Goal: Find specific page/section: Find specific page/section

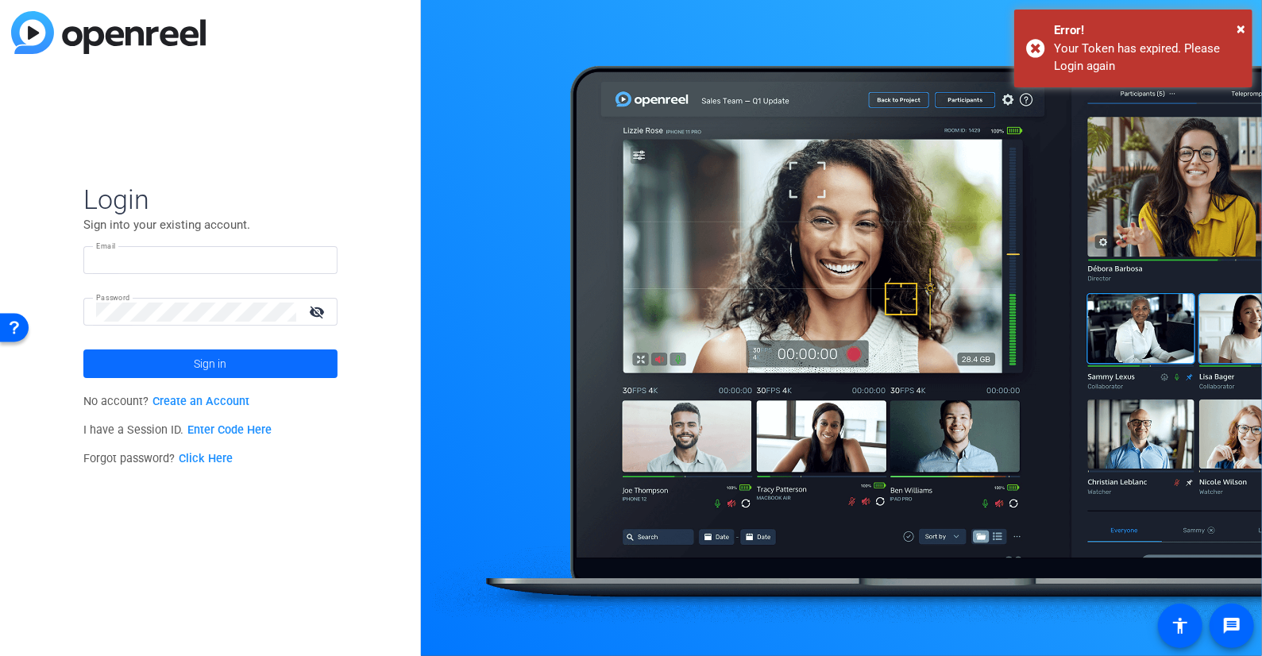
type input "[PERSON_NAME][EMAIL_ADDRESS][DOMAIN_NAME]"
click at [191, 361] on span at bounding box center [210, 364] width 254 height 38
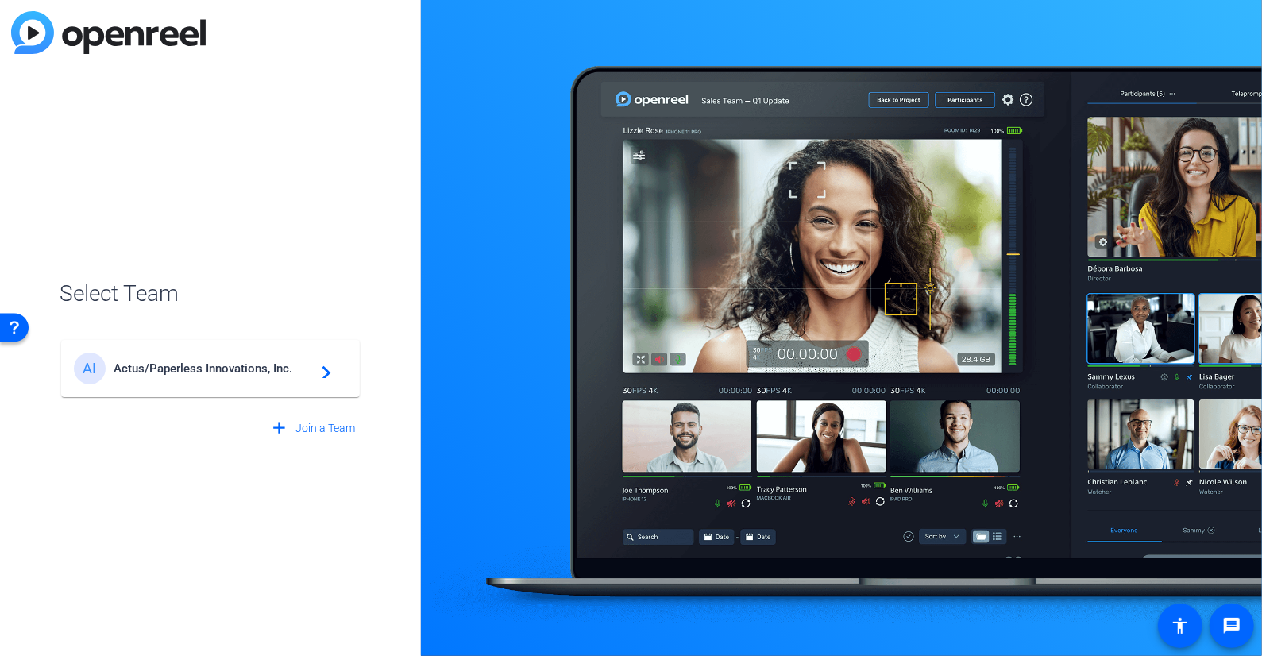
click at [318, 381] on div "AI Actus/Paperless Innovations, Inc. navigate_next" at bounding box center [210, 369] width 273 height 32
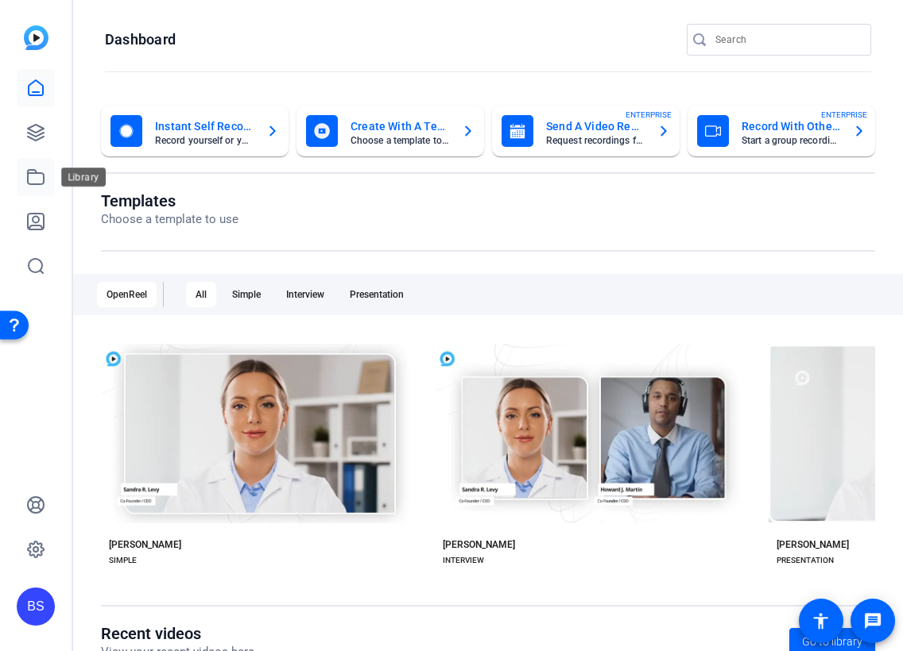
click at [34, 172] on icon at bounding box center [35, 177] width 19 height 19
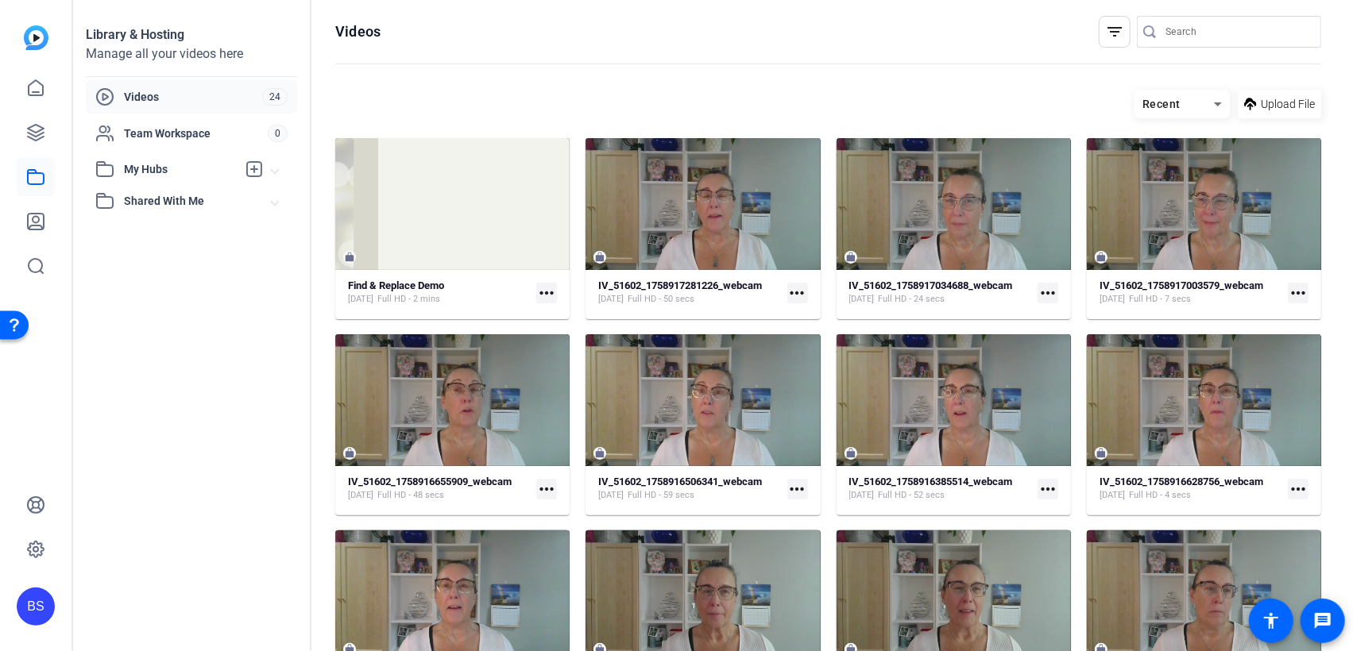
click at [1106, 38] on mat-icon "filter_list" at bounding box center [1114, 31] width 19 height 19
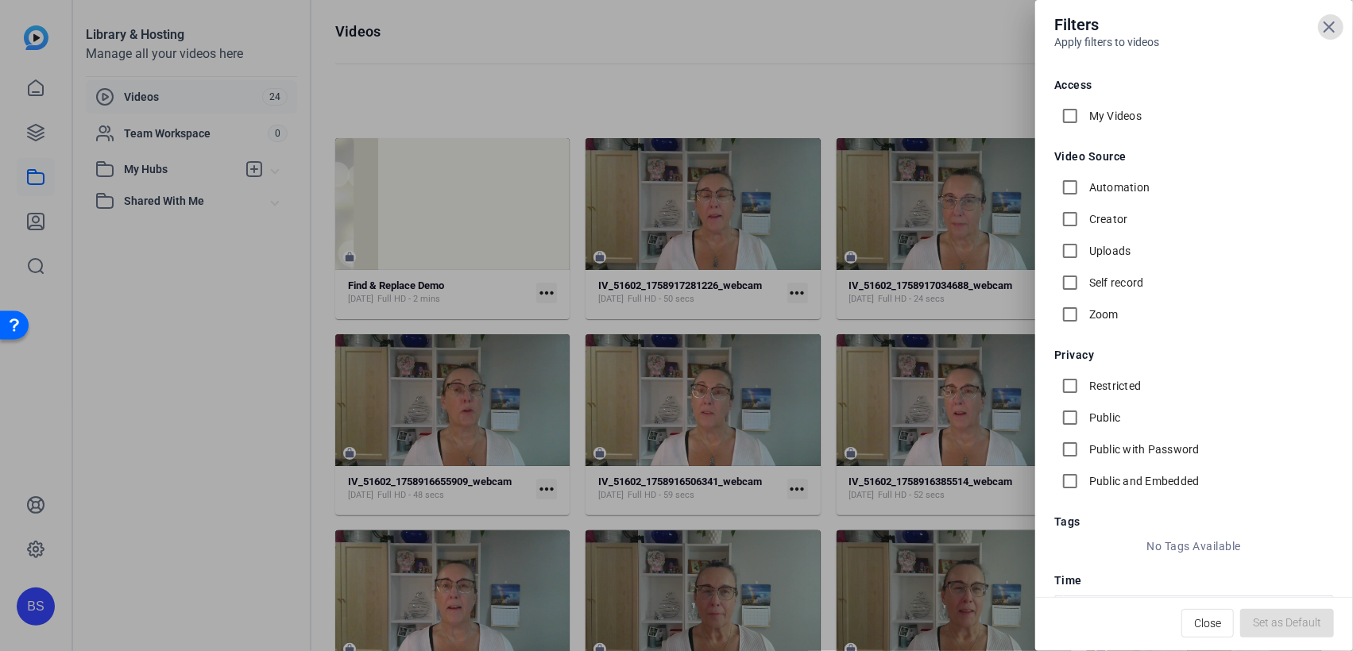
click at [1262, 23] on icon at bounding box center [1329, 26] width 19 height 19
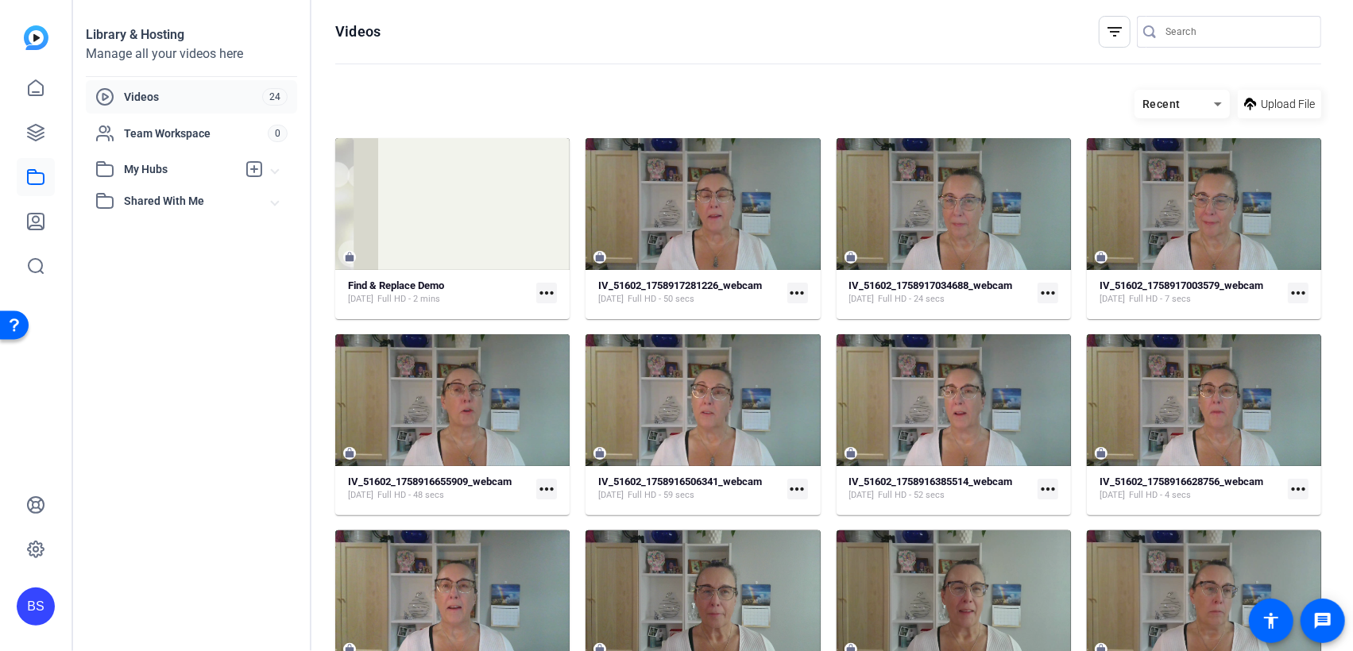
click at [1174, 106] on div "Recent" at bounding box center [1174, 105] width 79 height 20
click at [1100, 25] on div at bounding box center [676, 325] width 1353 height 651
click at [1108, 36] on mat-icon "filter_list" at bounding box center [1114, 31] width 19 height 19
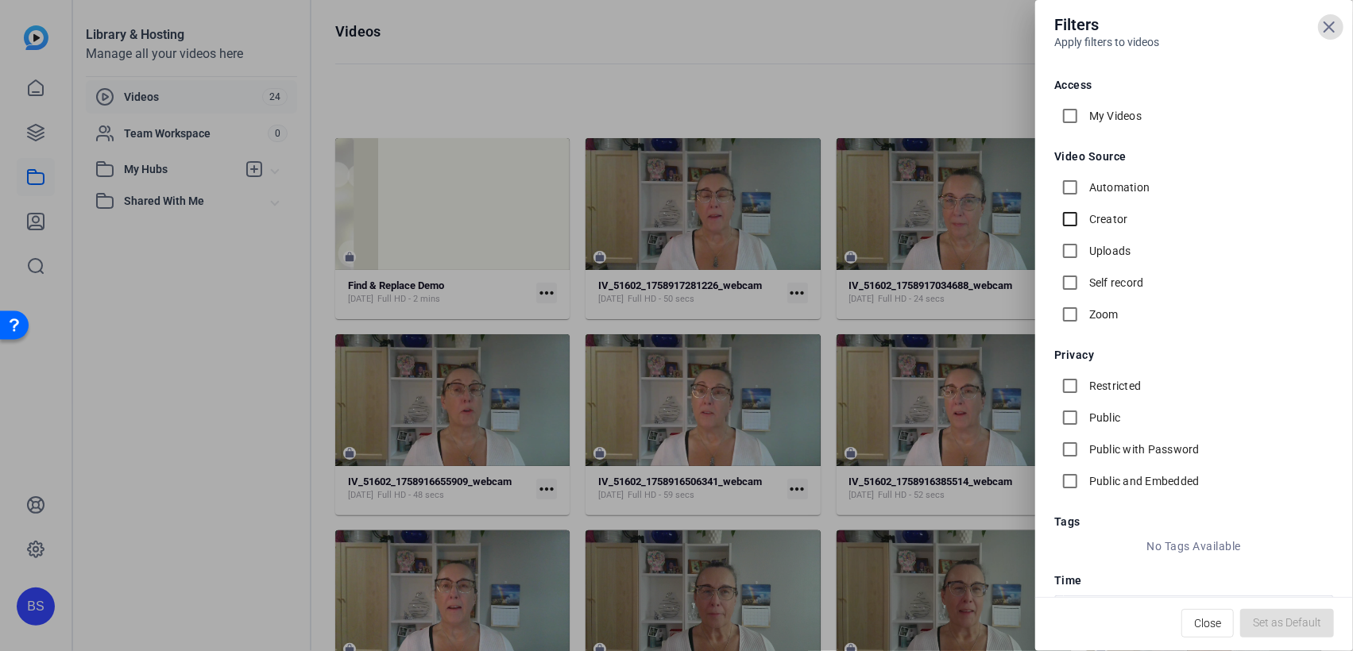
click at [1073, 218] on input "Creator" at bounding box center [1070, 219] width 32 height 32
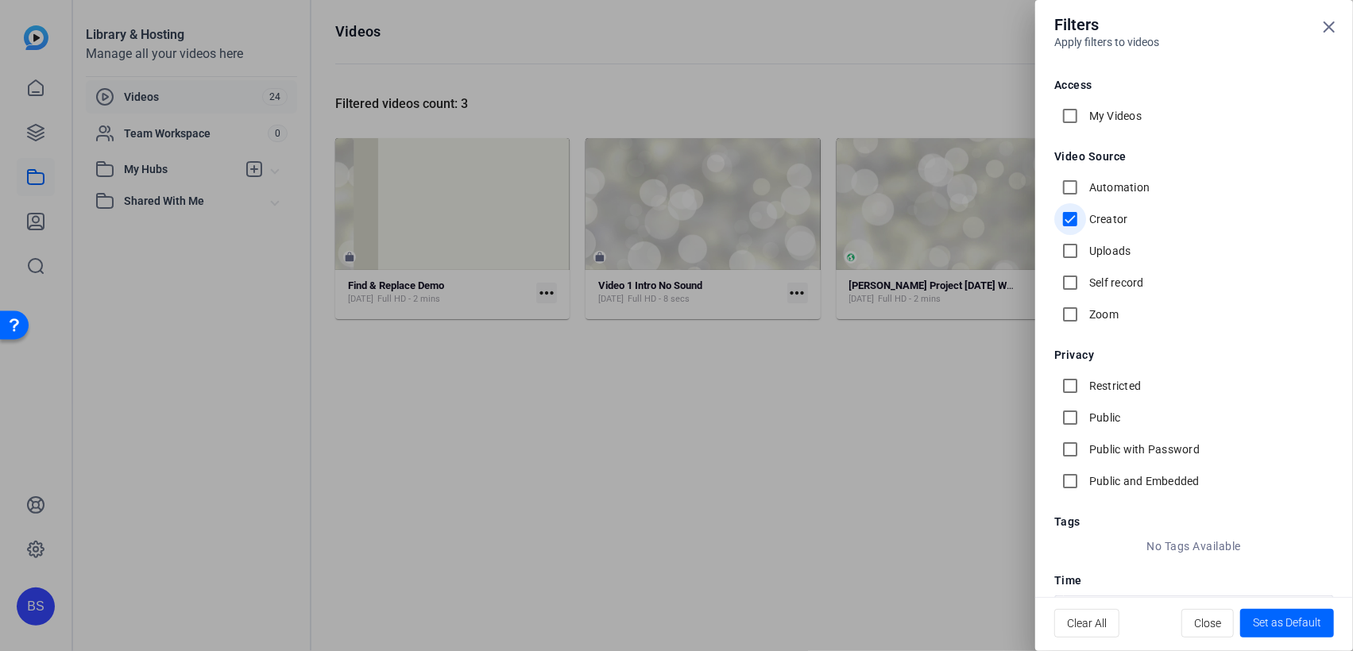
click at [1067, 218] on input "Creator" at bounding box center [1070, 219] width 32 height 32
checkbox input "false"
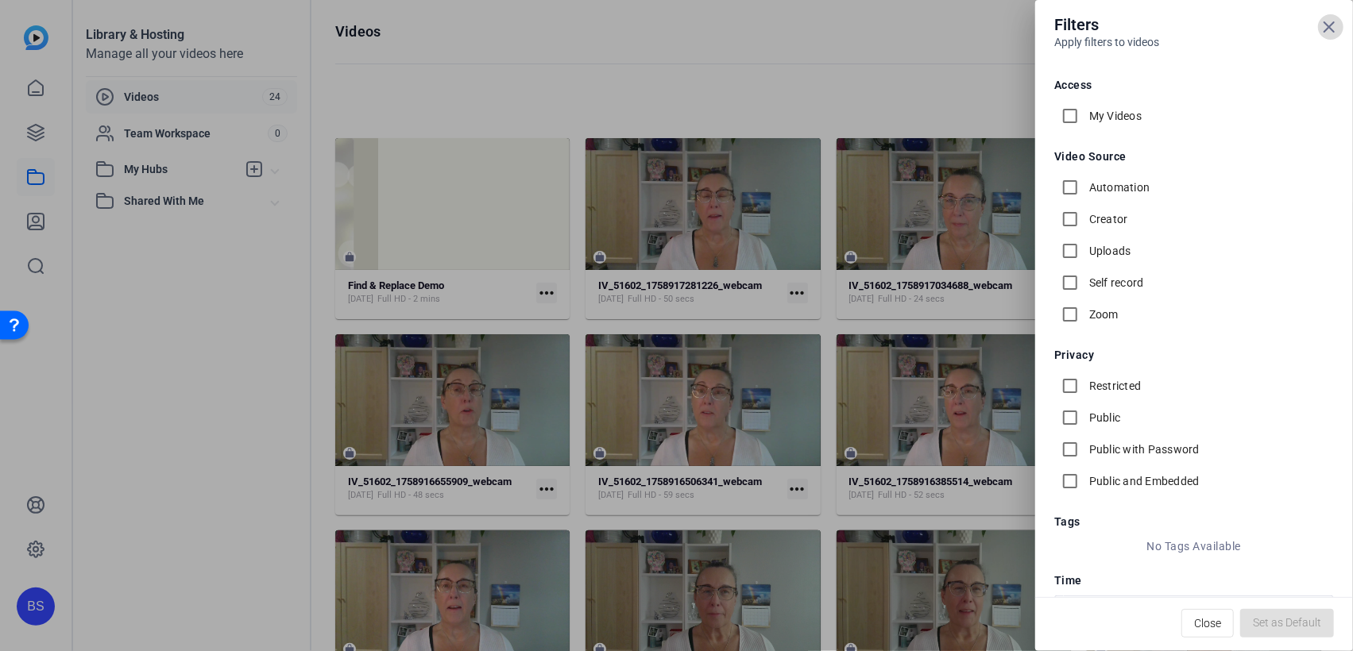
click at [1262, 24] on icon at bounding box center [1329, 26] width 19 height 19
